Goal: Task Accomplishment & Management: Manage account settings

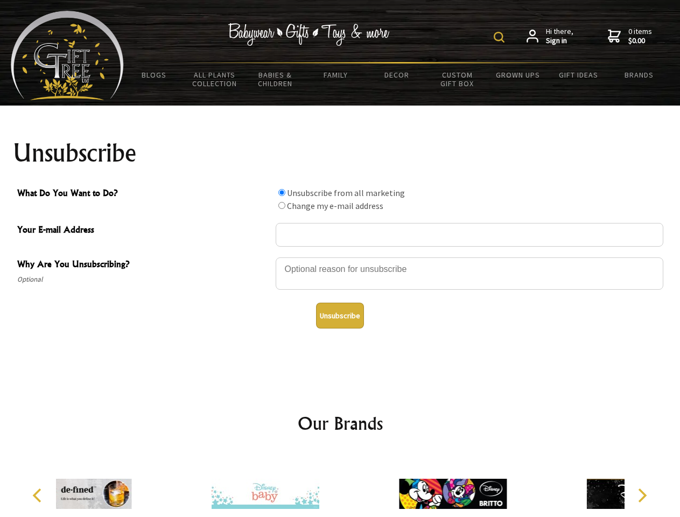
click at [500, 37] on img at bounding box center [498, 37] width 11 height 11
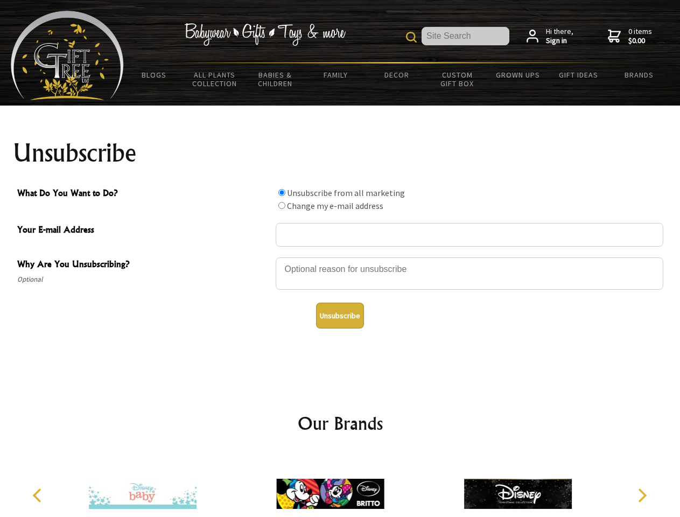
click at [340, 257] on div at bounding box center [469, 275] width 387 height 38
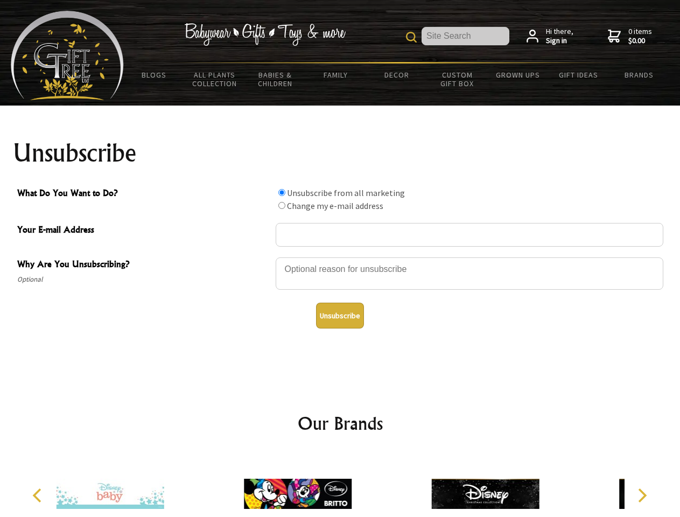
click at [281, 192] on input "What Do You Want to Do?" at bounding box center [281, 192] width 7 height 7
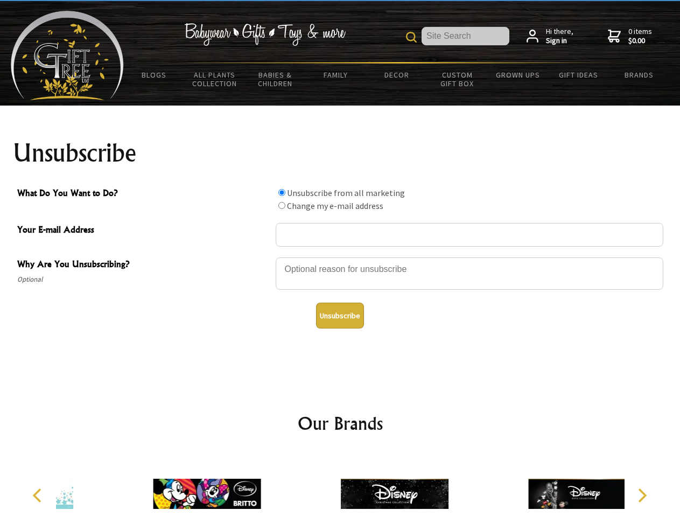
click at [281, 205] on input "What Do You Want to Do?" at bounding box center [281, 205] width 7 height 7
radio input "true"
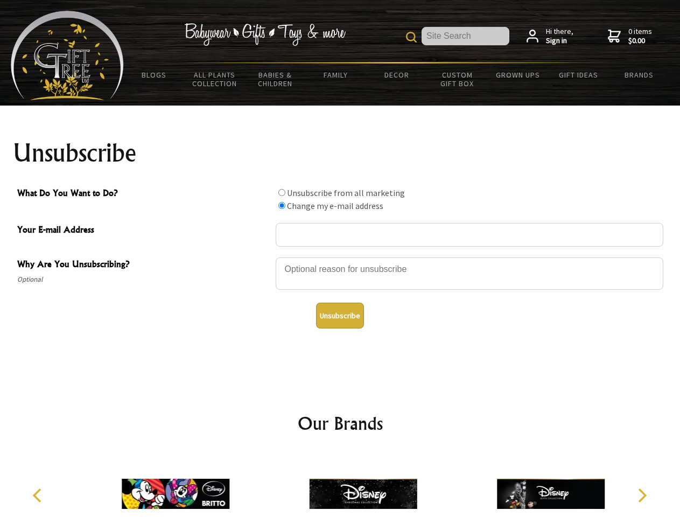
click at [340, 315] on button "Unsubscribe" at bounding box center [340, 315] width 48 height 26
click at [39, 495] on icon "Previous" at bounding box center [38, 495] width 14 height 14
click at [641, 495] on icon "Next" at bounding box center [641, 495] width 14 height 14
